Goal: Task Accomplishment & Management: Use online tool/utility

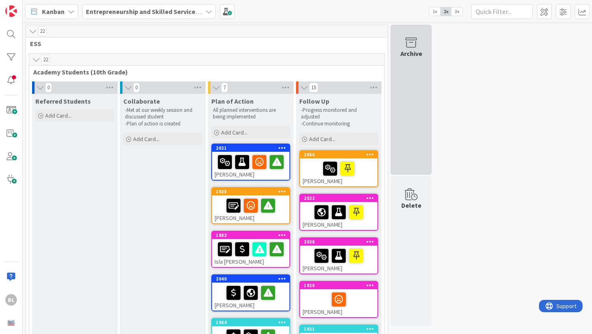
click at [414, 45] on icon at bounding box center [411, 43] width 31 height 12
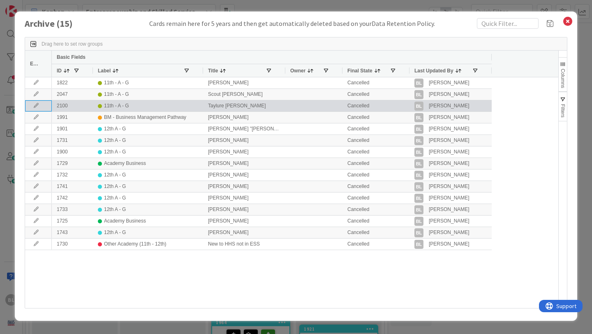
click at [37, 106] on icon at bounding box center [36, 105] width 12 height 5
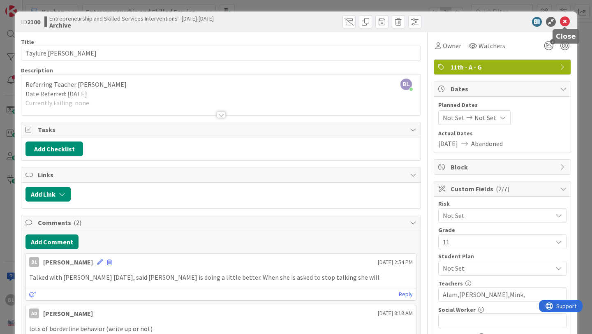
click at [564, 20] on icon at bounding box center [565, 22] width 10 height 10
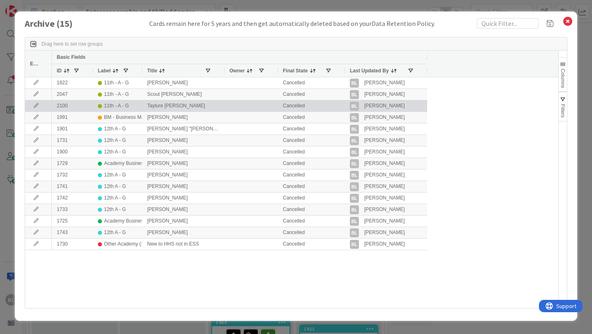
click at [37, 107] on icon at bounding box center [36, 105] width 12 height 5
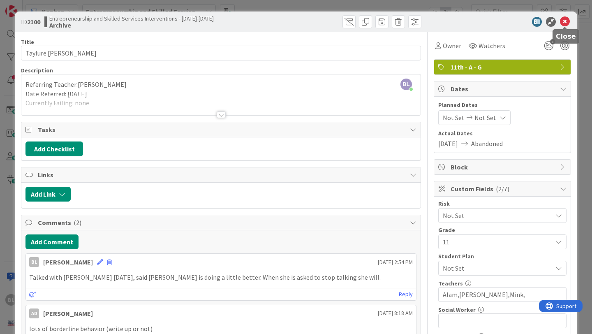
click at [565, 20] on icon at bounding box center [565, 22] width 10 height 10
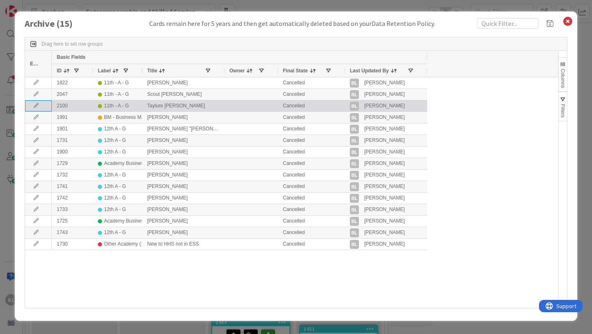
click at [37, 106] on icon at bounding box center [36, 105] width 12 height 5
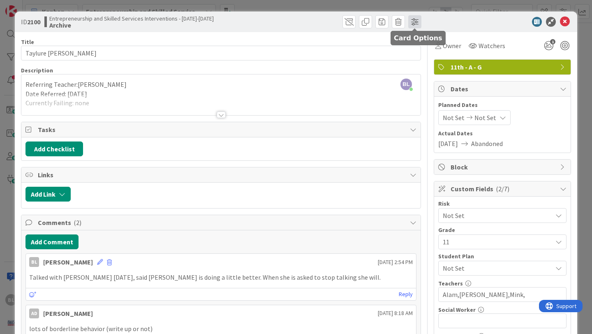
click at [417, 20] on span at bounding box center [414, 21] width 13 height 13
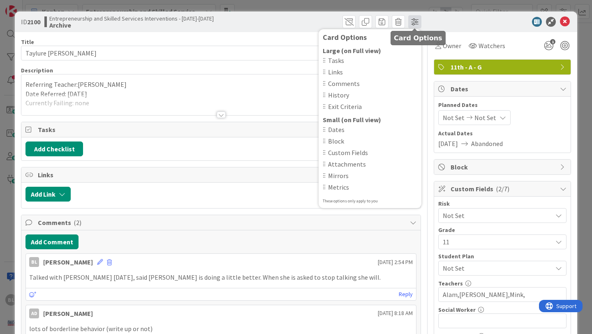
click at [416, 20] on span at bounding box center [414, 21] width 13 height 13
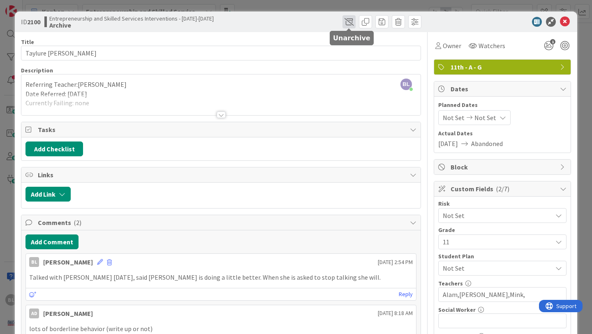
click at [349, 24] on span at bounding box center [349, 21] width 13 height 13
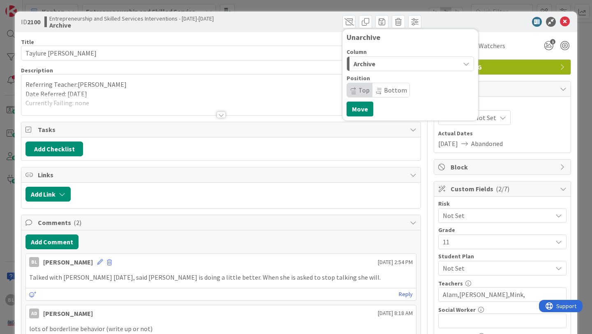
click at [394, 64] on div "Archive" at bounding box center [406, 63] width 108 height 13
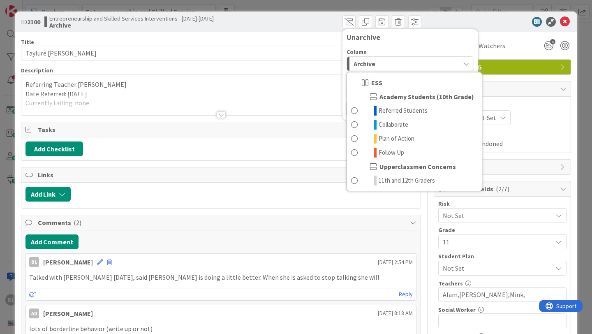
click at [394, 64] on div "Archive" at bounding box center [406, 63] width 108 height 13
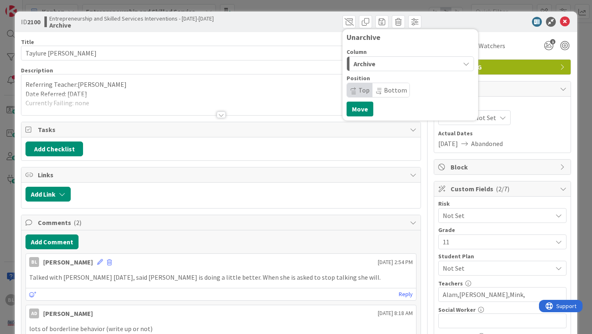
click at [468, 63] on icon "button" at bounding box center [466, 63] width 7 height 7
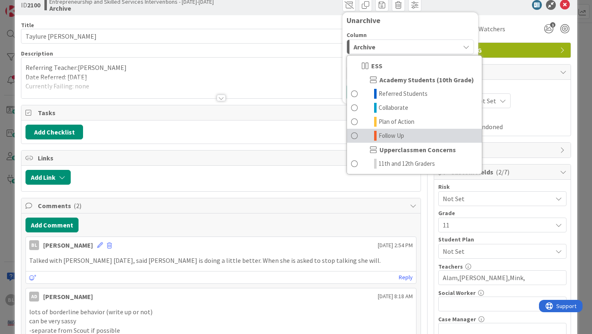
scroll to position [15, 0]
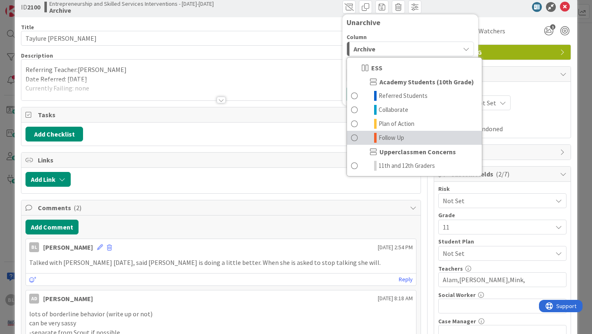
click at [355, 137] on span at bounding box center [354, 138] width 7 height 10
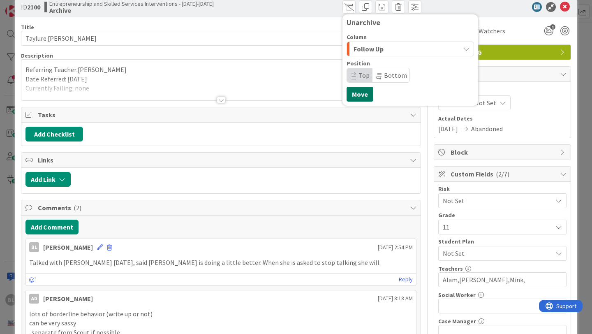
click at [361, 95] on button "Move" at bounding box center [360, 94] width 27 height 15
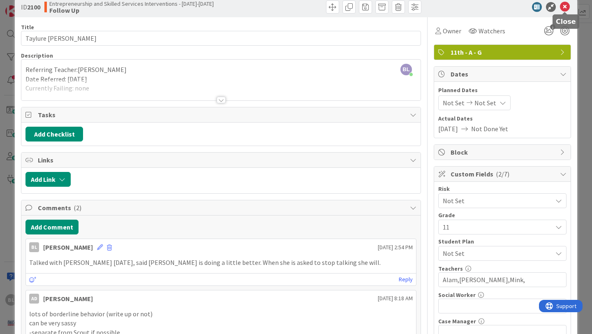
click at [565, 5] on icon at bounding box center [565, 7] width 10 height 10
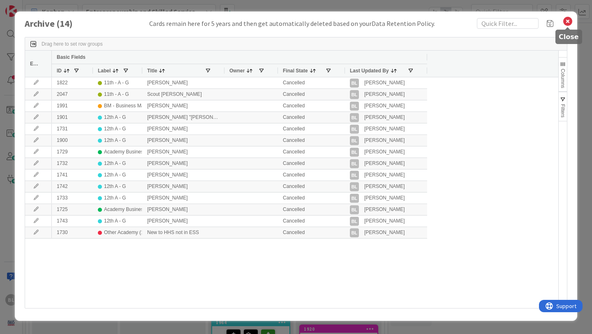
click at [569, 23] on icon at bounding box center [567, 22] width 11 height 12
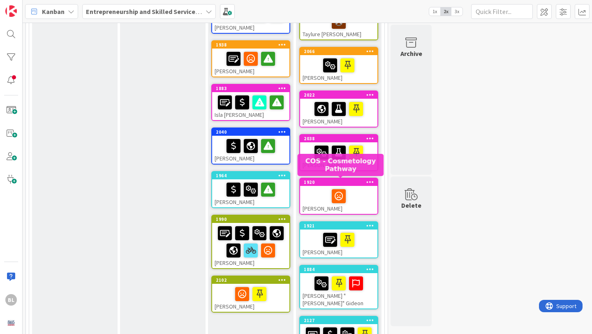
scroll to position [148, 0]
